Goal: Task Accomplishment & Management: Use online tool/utility

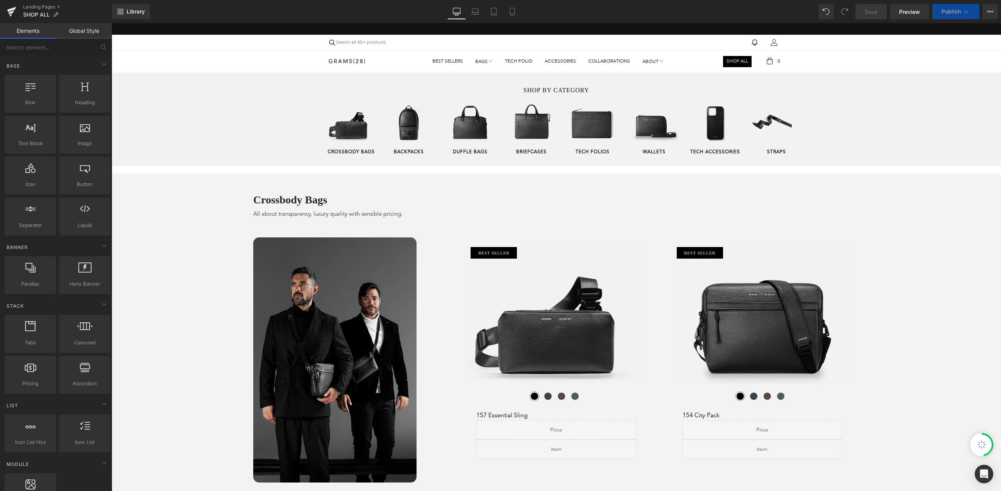
click at [874, 12] on span "Save" at bounding box center [870, 12] width 13 height 8
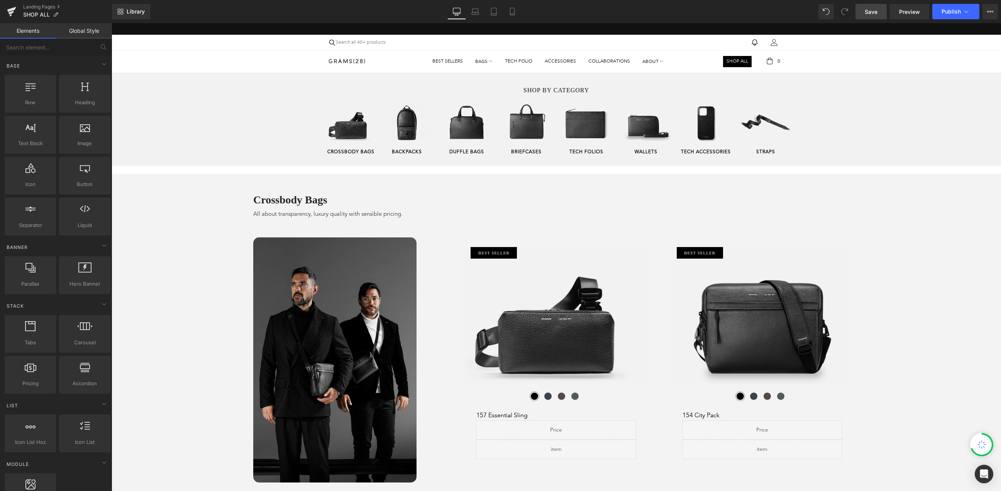
click at [872, 11] on span "Save" at bounding box center [870, 12] width 13 height 8
click at [872, 14] on span "Save" at bounding box center [870, 12] width 13 height 8
click at [870, 27] on div "VIPs, check your email/SMS for the exclusive code to get 30% off Shop here VIP、…" at bounding box center [556, 29] width 889 height 12
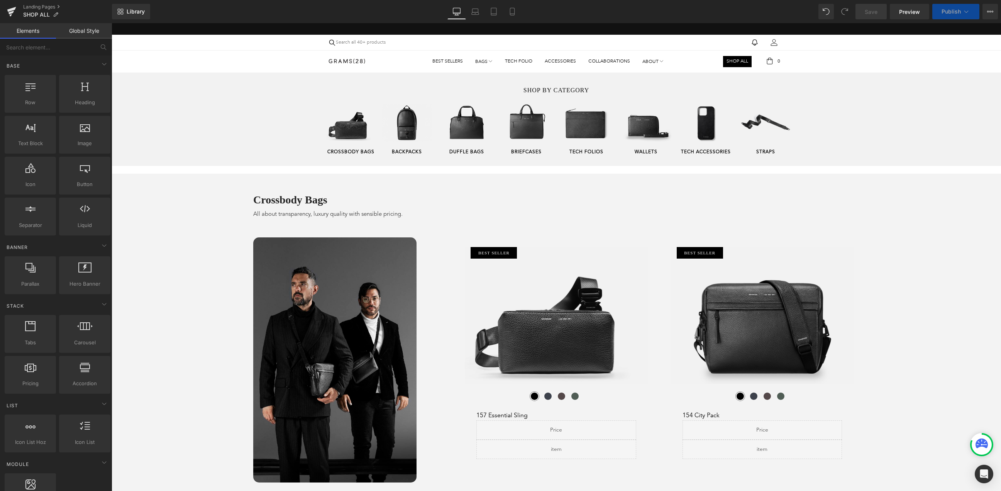
click at [874, 16] on link "Save" at bounding box center [870, 11] width 31 height 15
click at [873, 25] on div "VIPs, check your email/SMS for the exclusive code to get 30% off Shop here VIP、…" at bounding box center [556, 29] width 889 height 12
click at [873, 24] on div "VIPs, check your email/SMS for the exclusive code to get 30% off Shop here VIP、…" at bounding box center [556, 29] width 889 height 12
click at [869, 16] on link "Save" at bounding box center [870, 11] width 31 height 15
click at [869, 21] on div "Library Desktop Desktop Laptop Tablet Mobile Save Preview Publish Scheduled Vie…" at bounding box center [556, 11] width 889 height 23
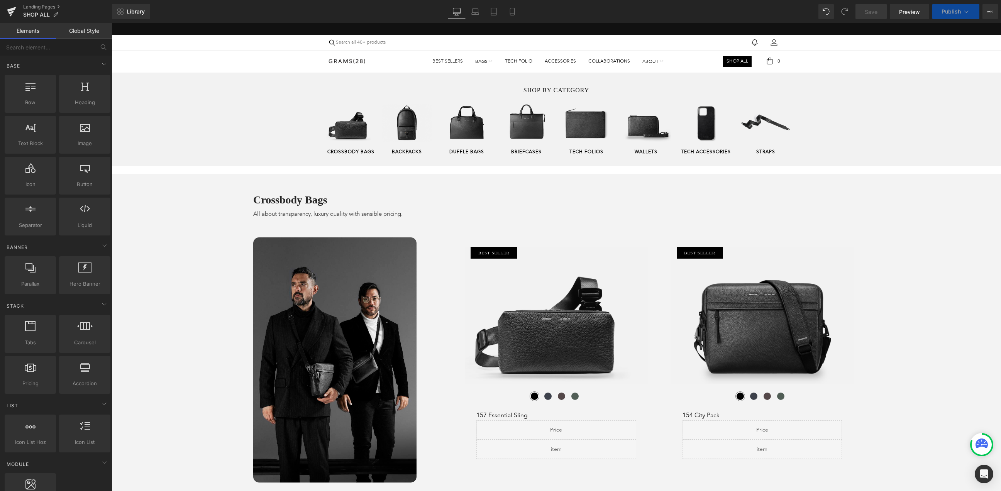
click at [869, 15] on link "Save" at bounding box center [870, 11] width 31 height 15
click at [869, 21] on div "Library Desktop Desktop Laptop Tablet Mobile Save Preview Publish Scheduled Vie…" at bounding box center [556, 11] width 889 height 23
click at [872, 16] on link "Save" at bounding box center [870, 11] width 31 height 15
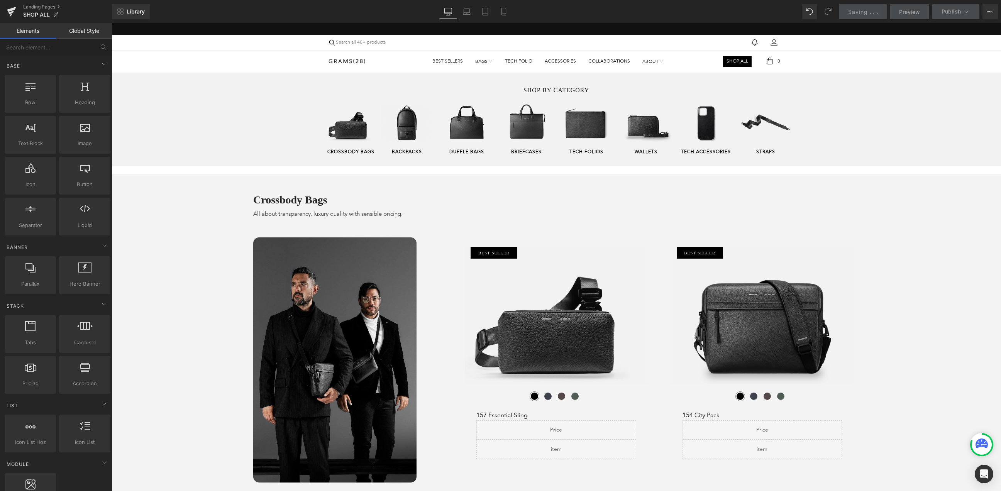
click at [872, 16] on link "Saving . . ." at bounding box center [862, 11] width 48 height 15
click at [962, 13] on icon at bounding box center [966, 12] width 8 height 8
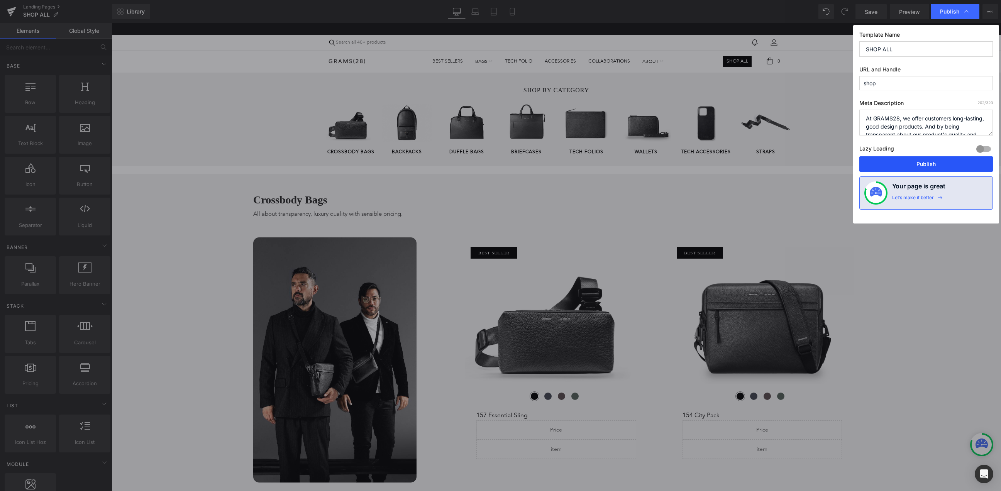
click at [891, 160] on button "Publish" at bounding box center [926, 163] width 134 height 15
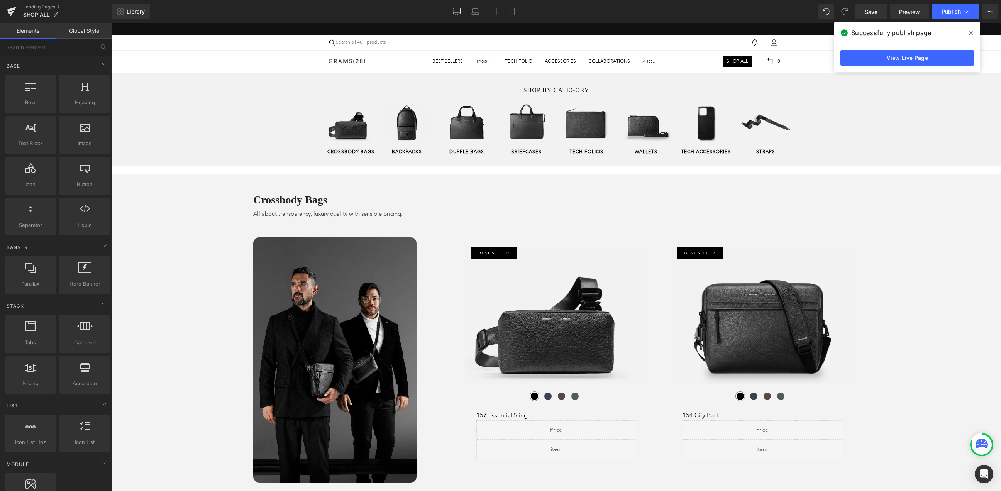
click at [810, 17] on div "Library Desktop Desktop Laptop Tablet Mobile Save Preview Publish Scheduled Vie…" at bounding box center [556, 11] width 889 height 15
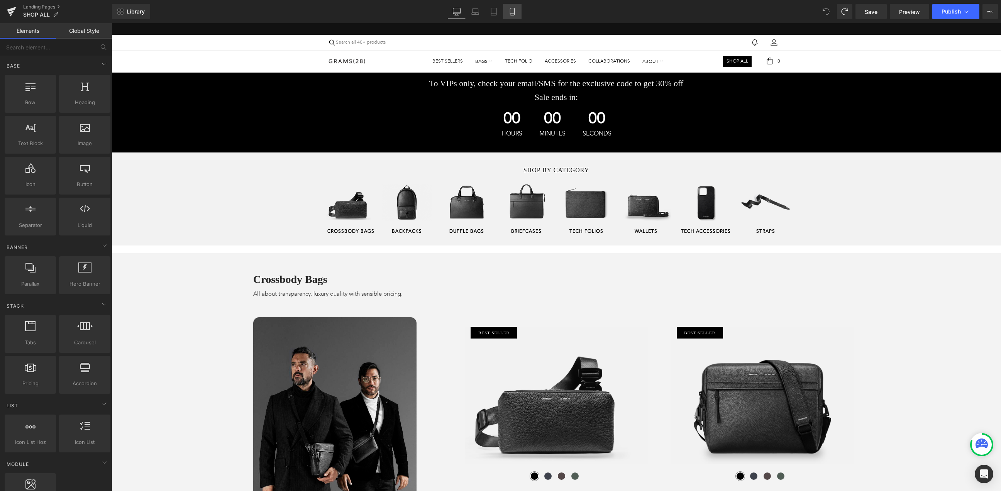
click at [512, 14] on icon at bounding box center [512, 12] width 8 height 8
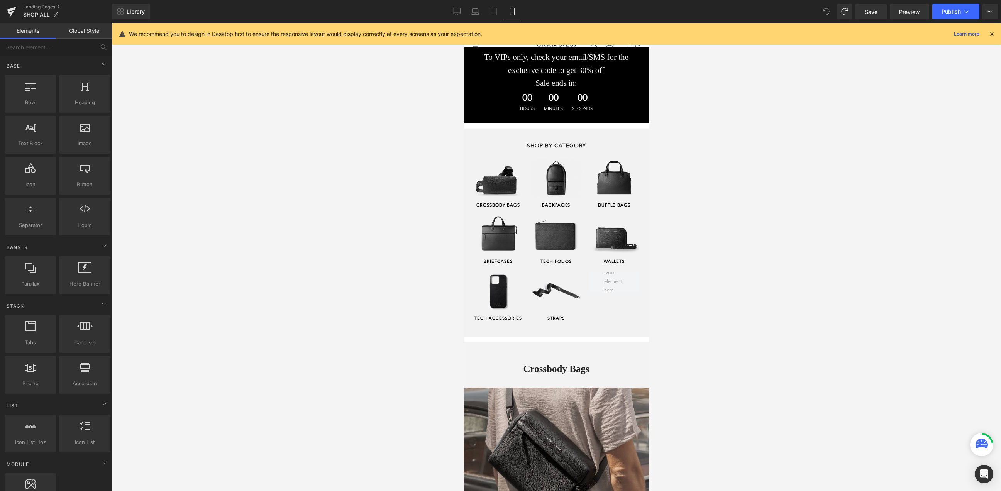
click at [994, 30] on icon at bounding box center [991, 33] width 7 height 7
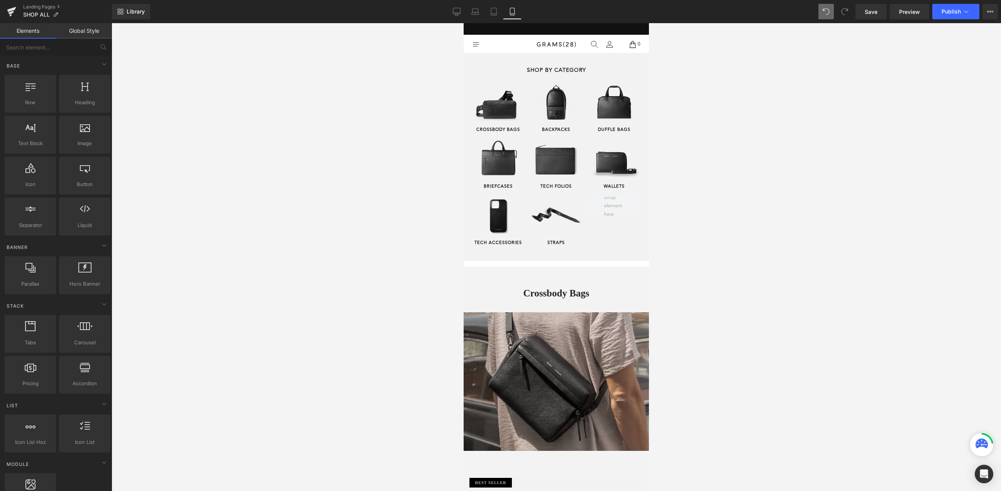
click at [301, 105] on div at bounding box center [556, 257] width 889 height 468
click at [10, 14] on icon at bounding box center [11, 11] width 9 height 19
